Goal: Contribute content

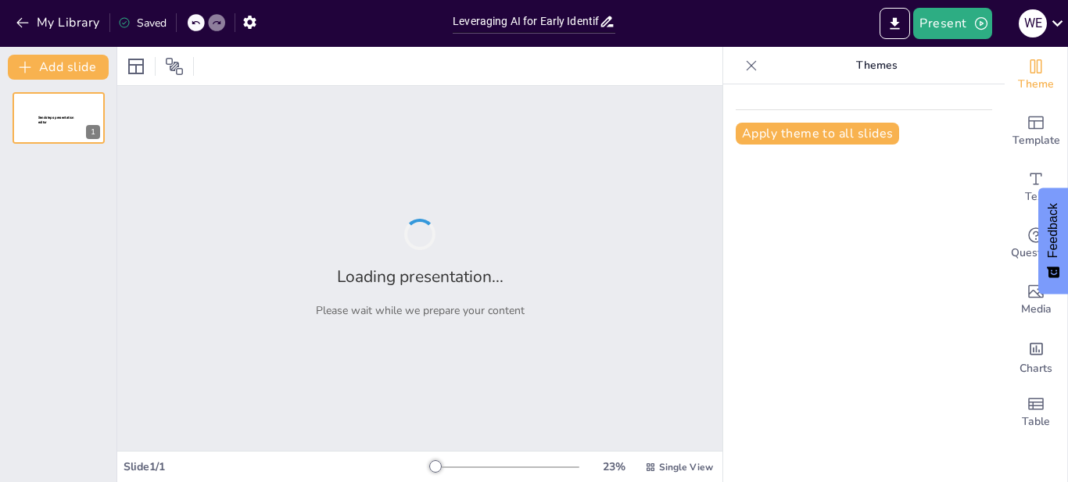
type input "Leveraging AI for Early Identification of At-Risk Students at [GEOGRAPHIC_DATA]"
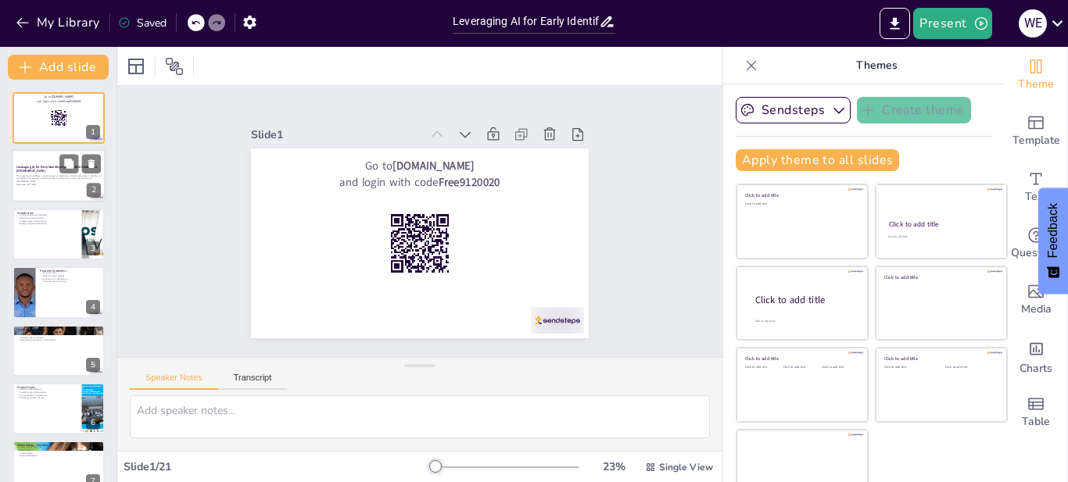
click at [30, 193] on div at bounding box center [59, 176] width 94 height 53
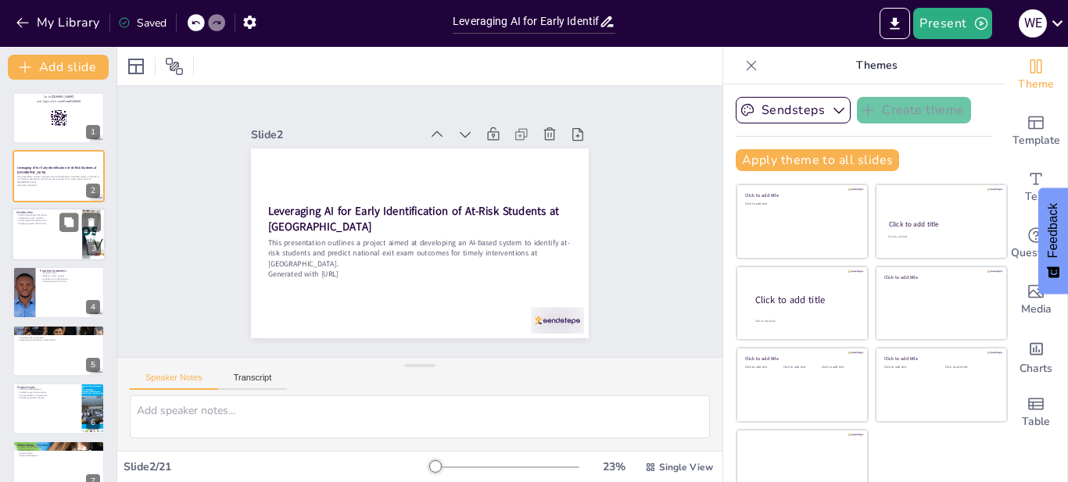
checkbox input "true"
click at [46, 234] on div at bounding box center [59, 234] width 94 height 53
type textarea "Enhancing educational quality is a fundamental goal of this initiative. By inte…"
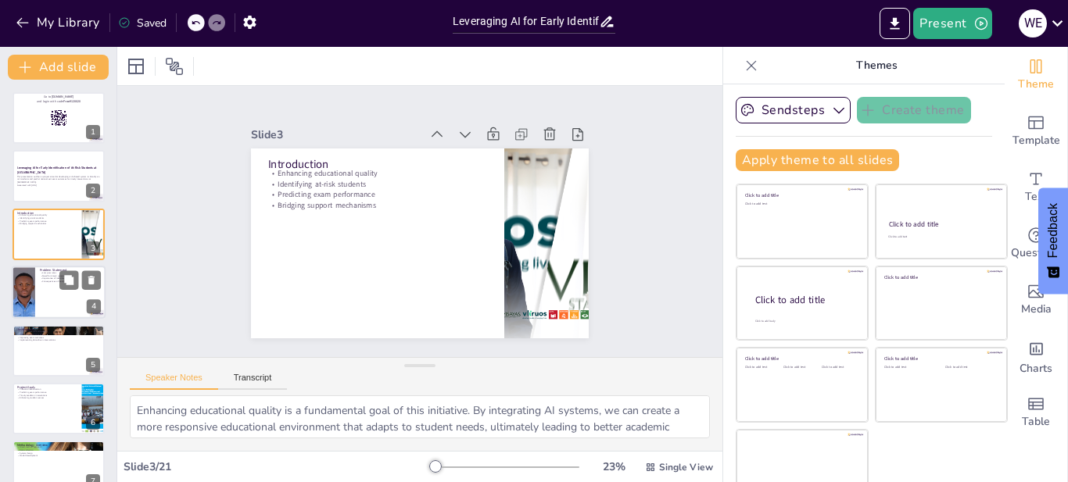
checkbox input "true"
click at [52, 305] on div at bounding box center [59, 292] width 94 height 53
type textarea "Low pass rates are a critical issue that we must address. The data reveals a co…"
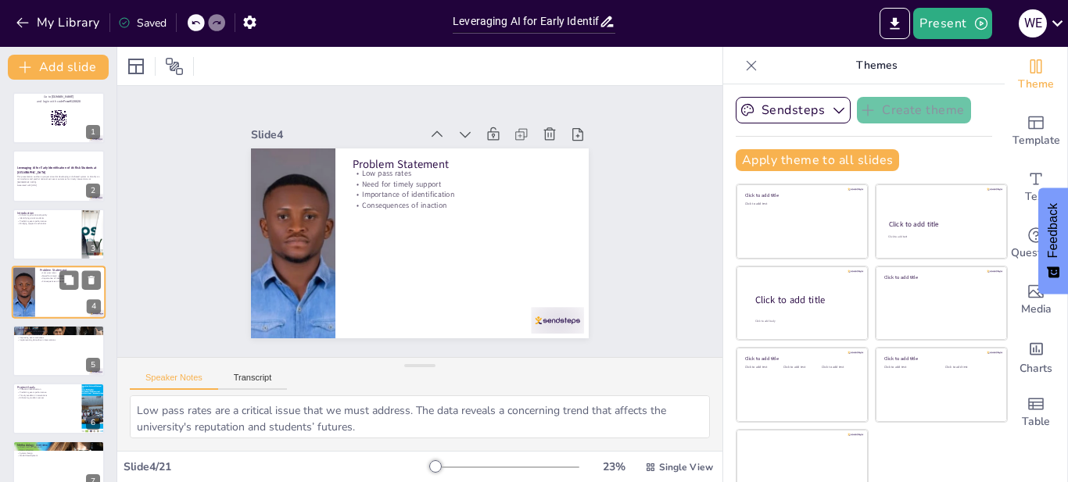
scroll to position [12, 0]
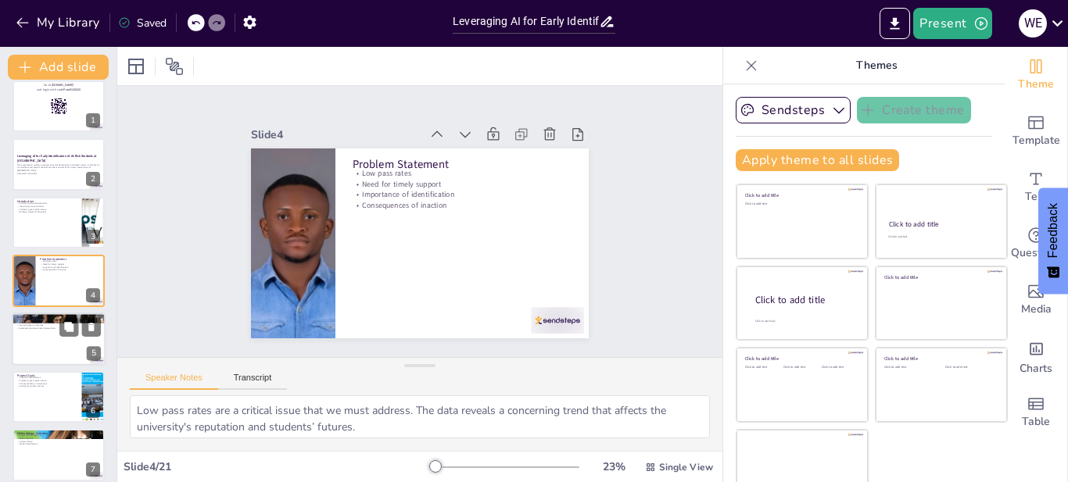
checkbox input "true"
click at [50, 348] on div at bounding box center [59, 339] width 94 height 53
type textarea "Bridging research and practice is vital for translating theoretical findings in…"
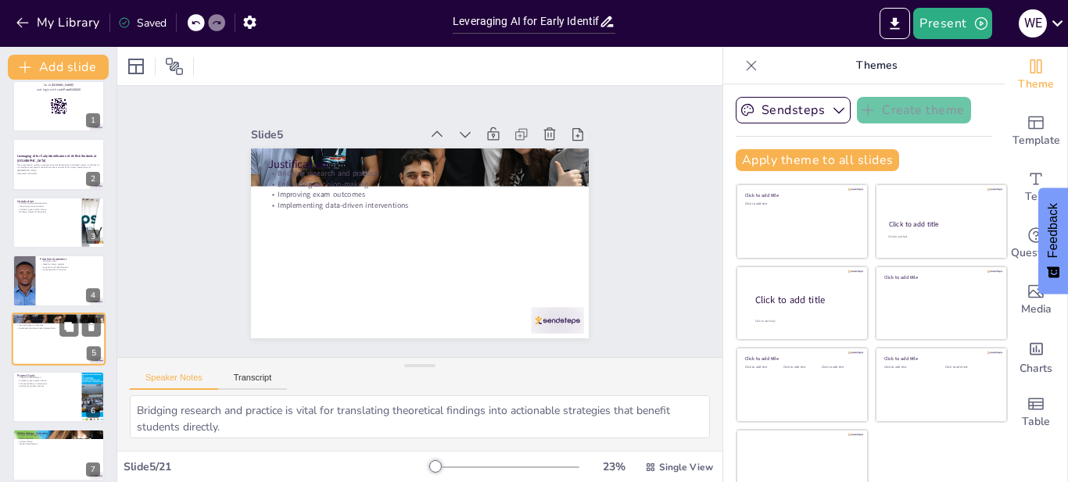
scroll to position [70, 0]
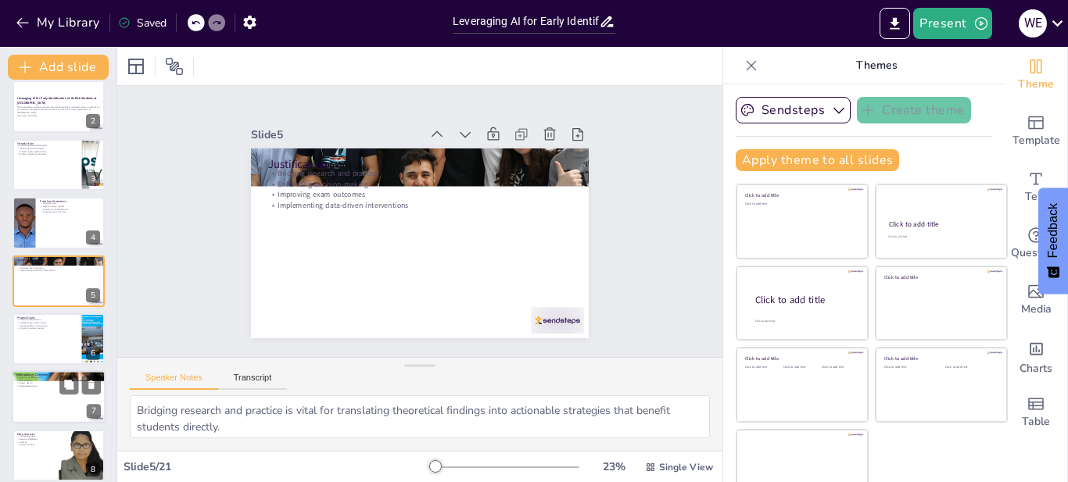
checkbox input "true"
click at [63, 398] on div at bounding box center [59, 397] width 94 height 53
type textarea "The mixed-method approach allows for a holistic understanding of student data, …"
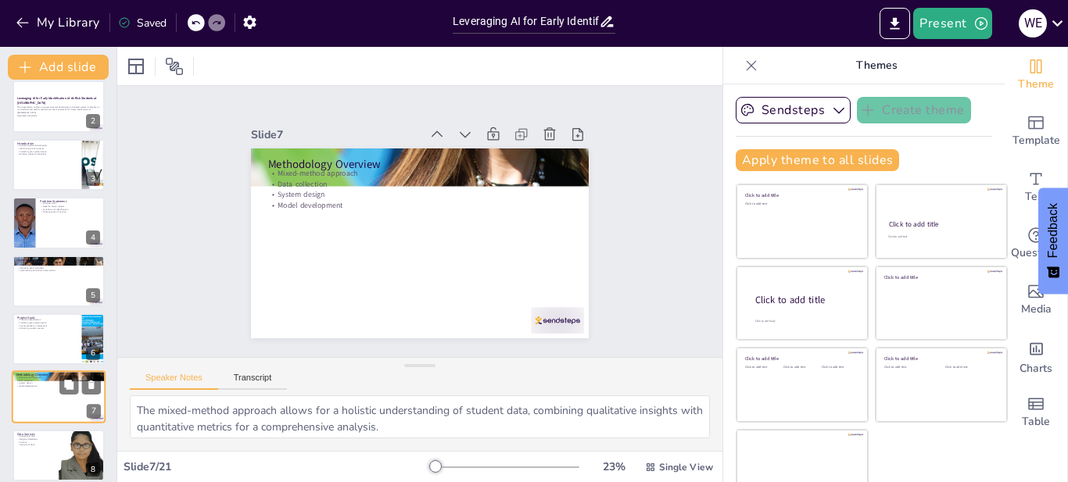
scroll to position [186, 0]
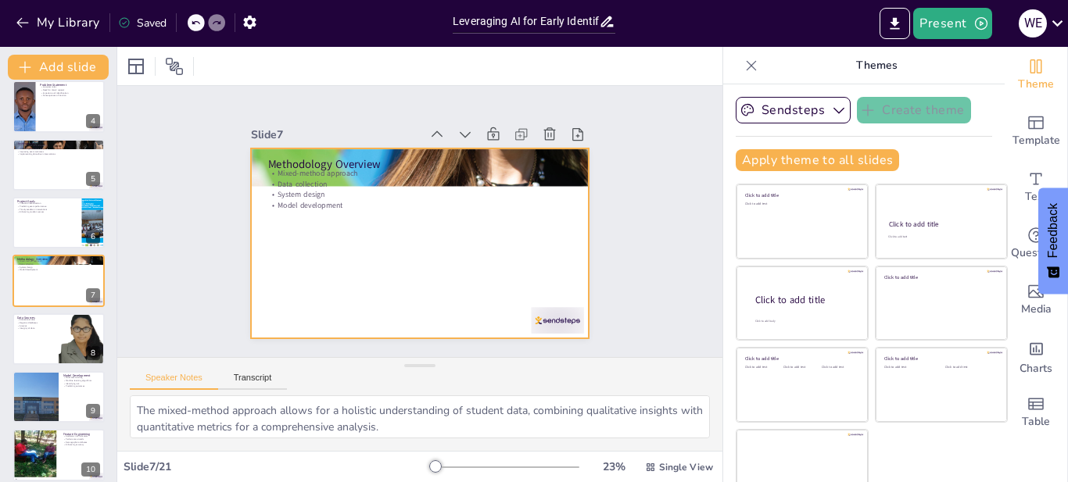
checkbox input "true"
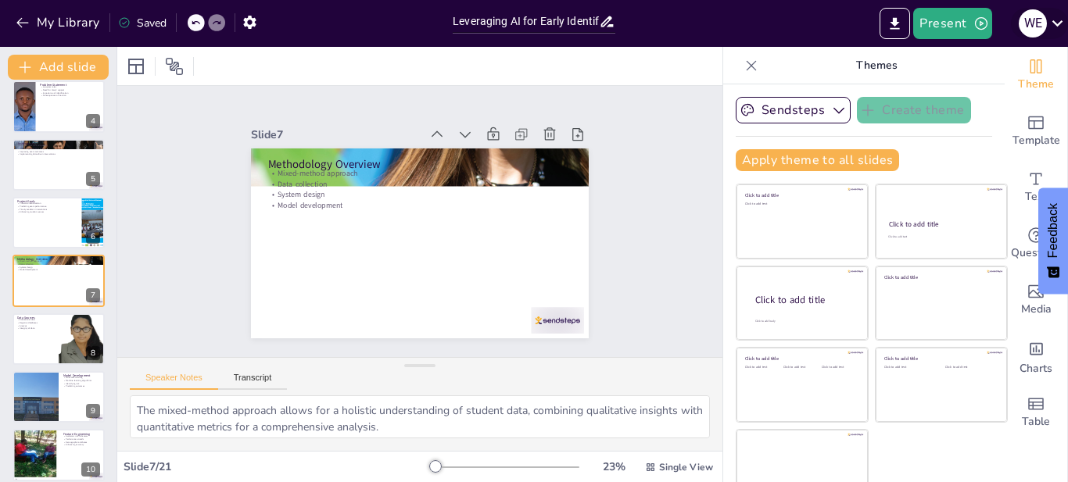
click at [1052, 24] on icon at bounding box center [1057, 23] width 21 height 21
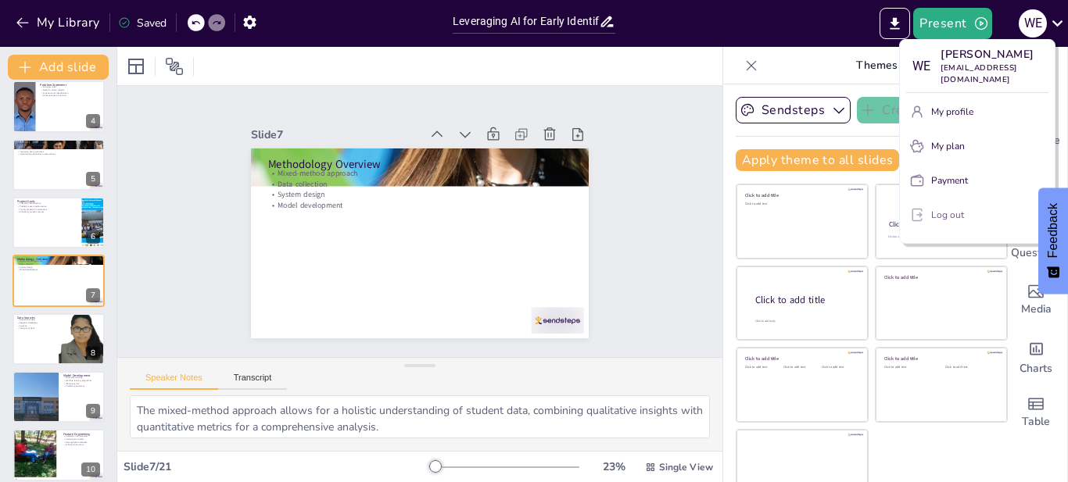
click at [951, 208] on p "Log out" at bounding box center [947, 215] width 33 height 14
